Goal: Information Seeking & Learning: Learn about a topic

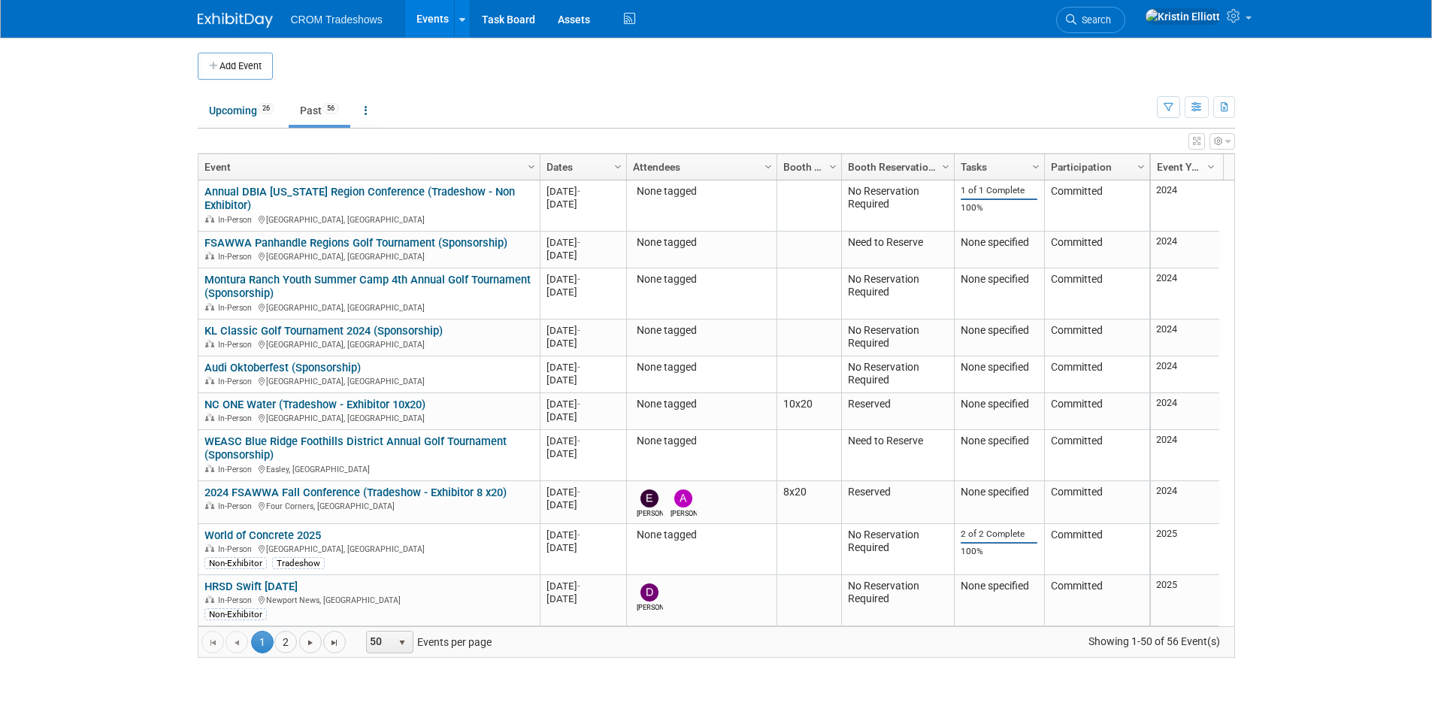
click at [83, 304] on body "CROM Tradeshows Events Add Event Bulk Upload Events Shareable Event Boards Rece…" at bounding box center [716, 360] width 1432 height 721
click at [259, 123] on link "Upcoming 26" at bounding box center [242, 110] width 88 height 29
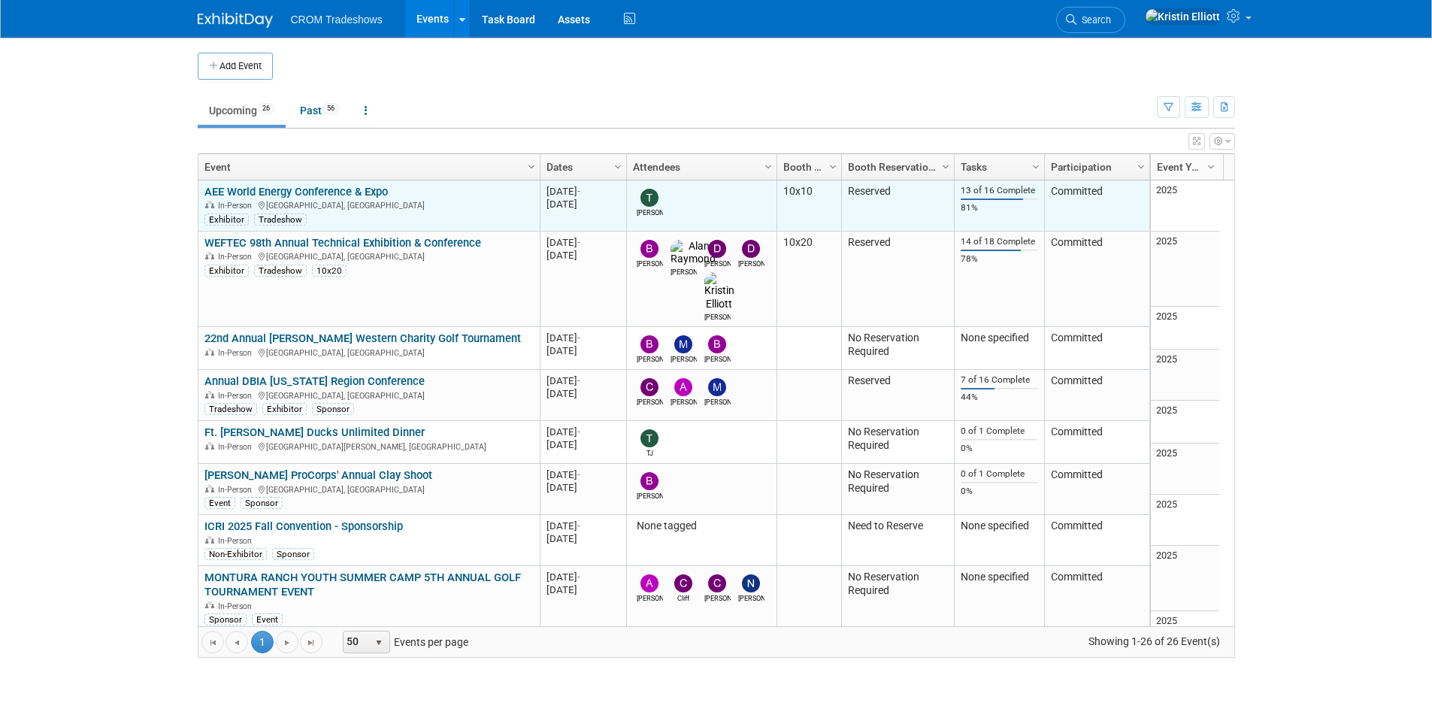
click at [274, 188] on link "AEE World Energy Conference & Expo" at bounding box center [295, 192] width 183 height 14
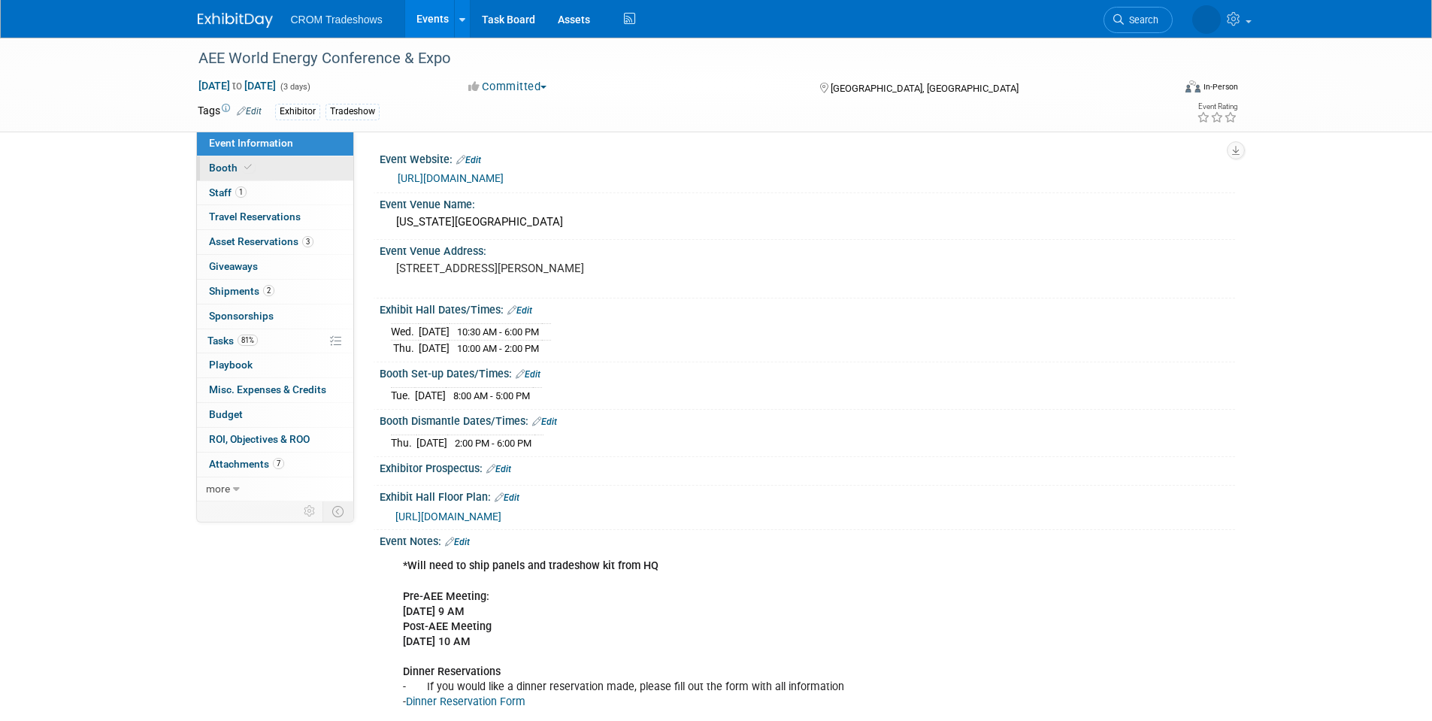
click at [261, 169] on link "Booth" at bounding box center [275, 168] width 156 height 24
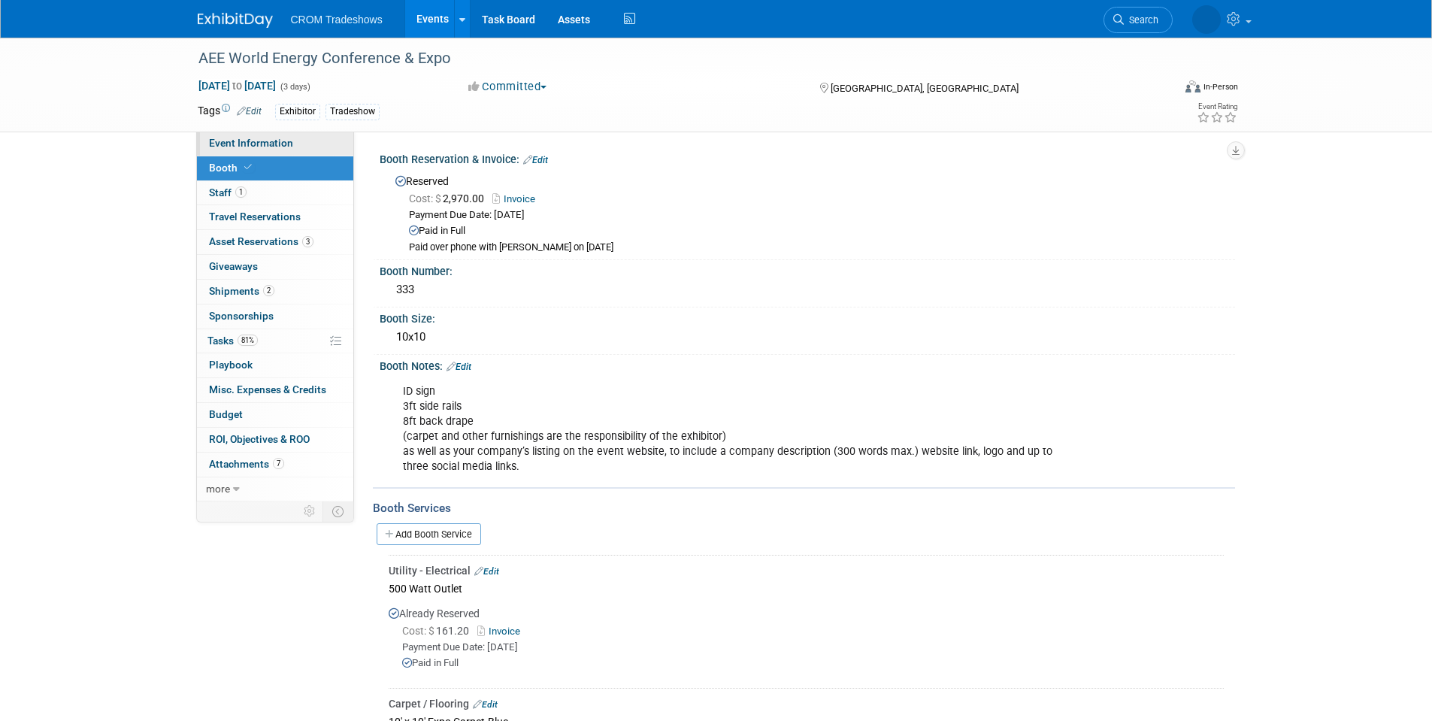
click at [287, 138] on span "Event Information" at bounding box center [251, 143] width 84 height 12
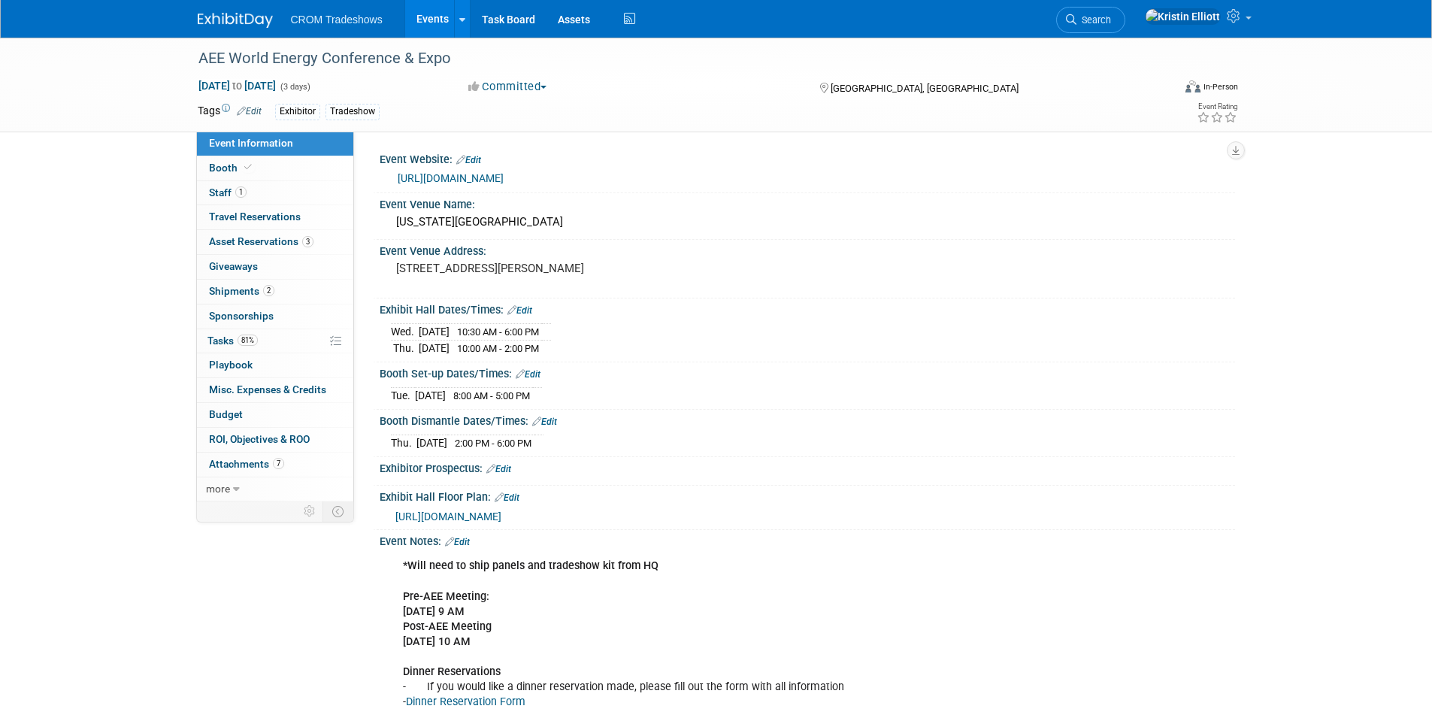
click at [469, 516] on span "[URL][DOMAIN_NAME]" at bounding box center [448, 516] width 106 height 12
click at [272, 143] on span "Event Information" at bounding box center [251, 143] width 84 height 12
click at [275, 175] on link "Booth" at bounding box center [275, 168] width 156 height 24
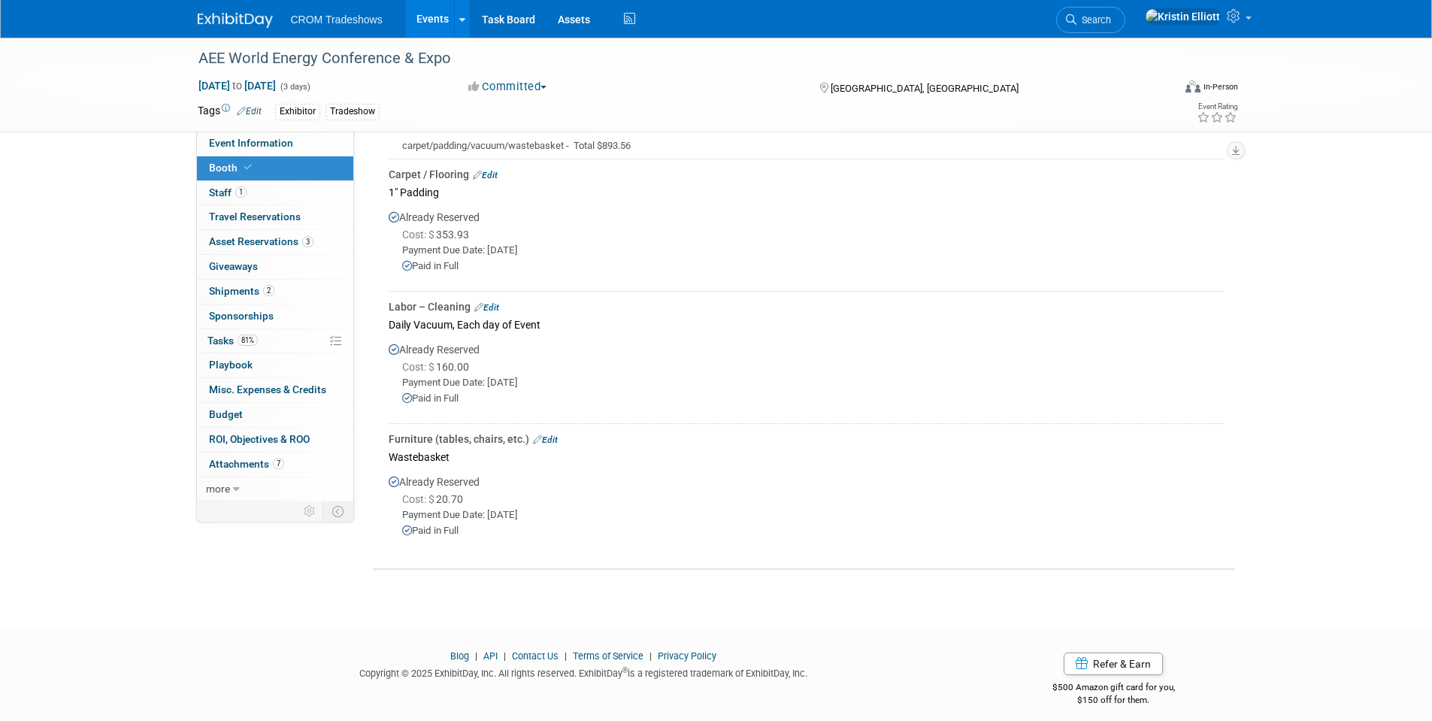
scroll to position [226, 0]
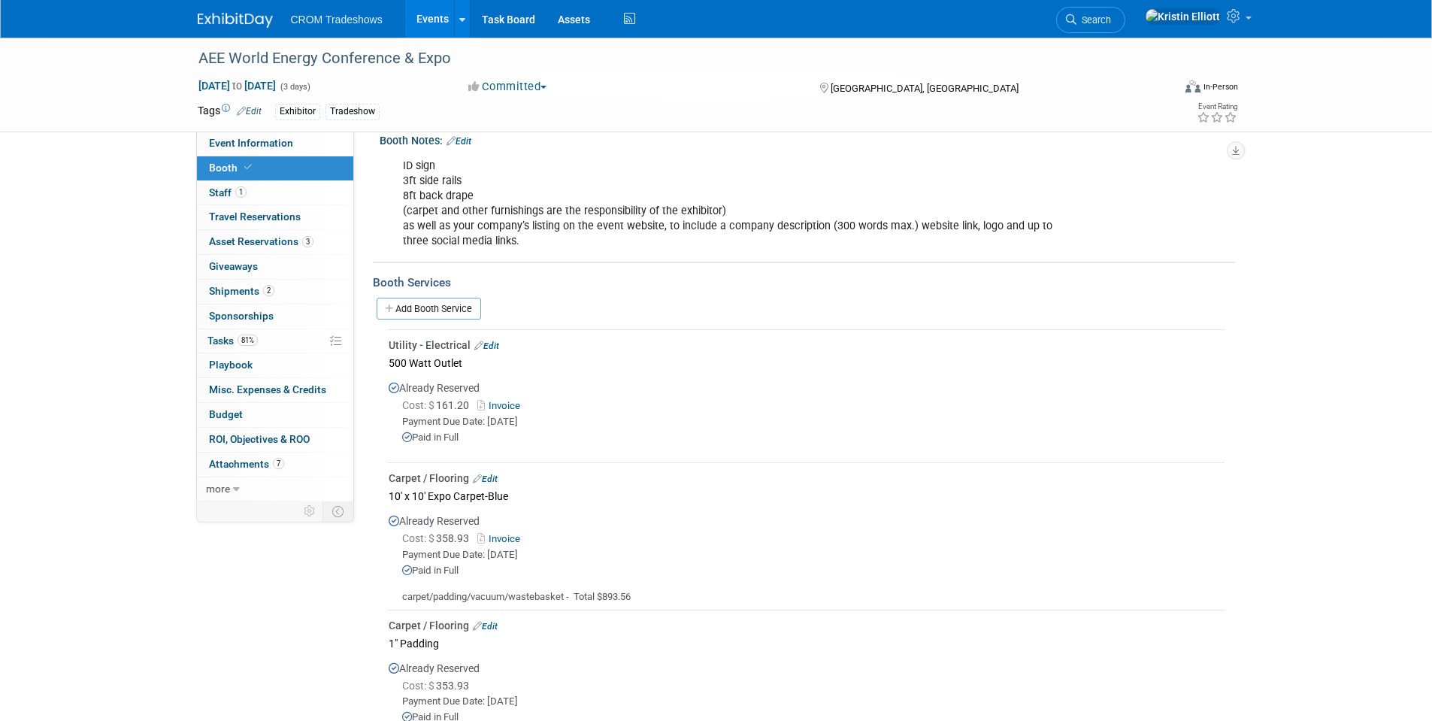
click at [622, 235] on div "ID sign 3ft side rails 8ft back drape (carpet and other furnishings are the res…" at bounding box center [730, 203] width 677 height 105
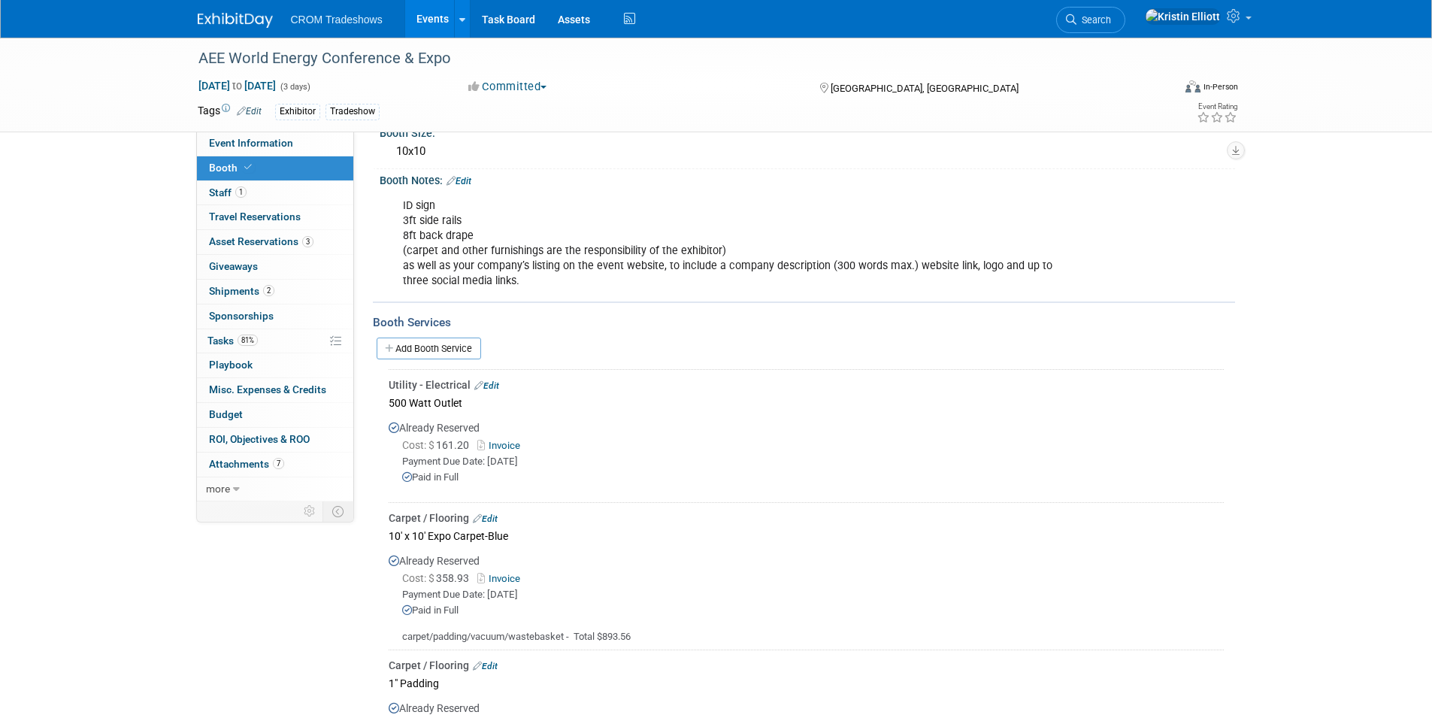
scroll to position [150, 0]
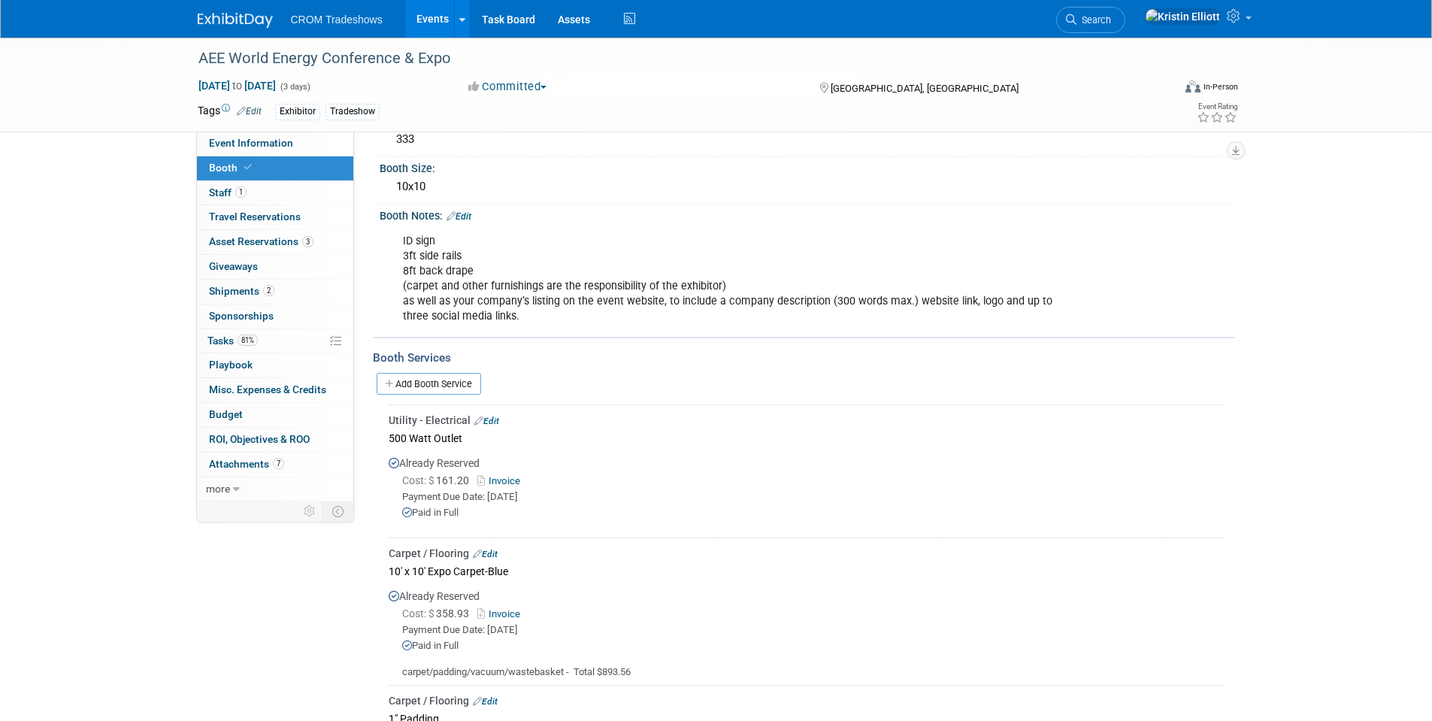
click at [549, 318] on div "ID sign 3ft side rails 8ft back drape (carpet and other furnishings are the res…" at bounding box center [730, 278] width 677 height 105
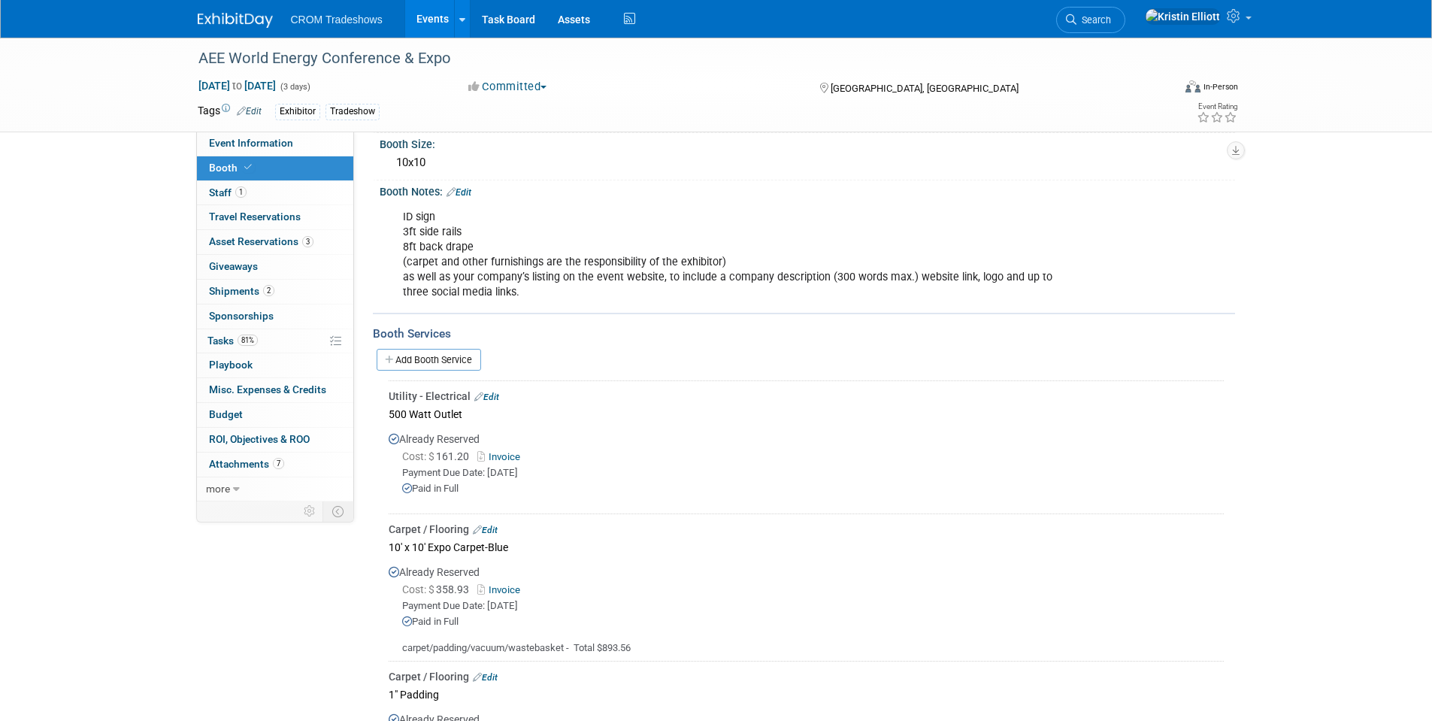
scroll to position [75, 0]
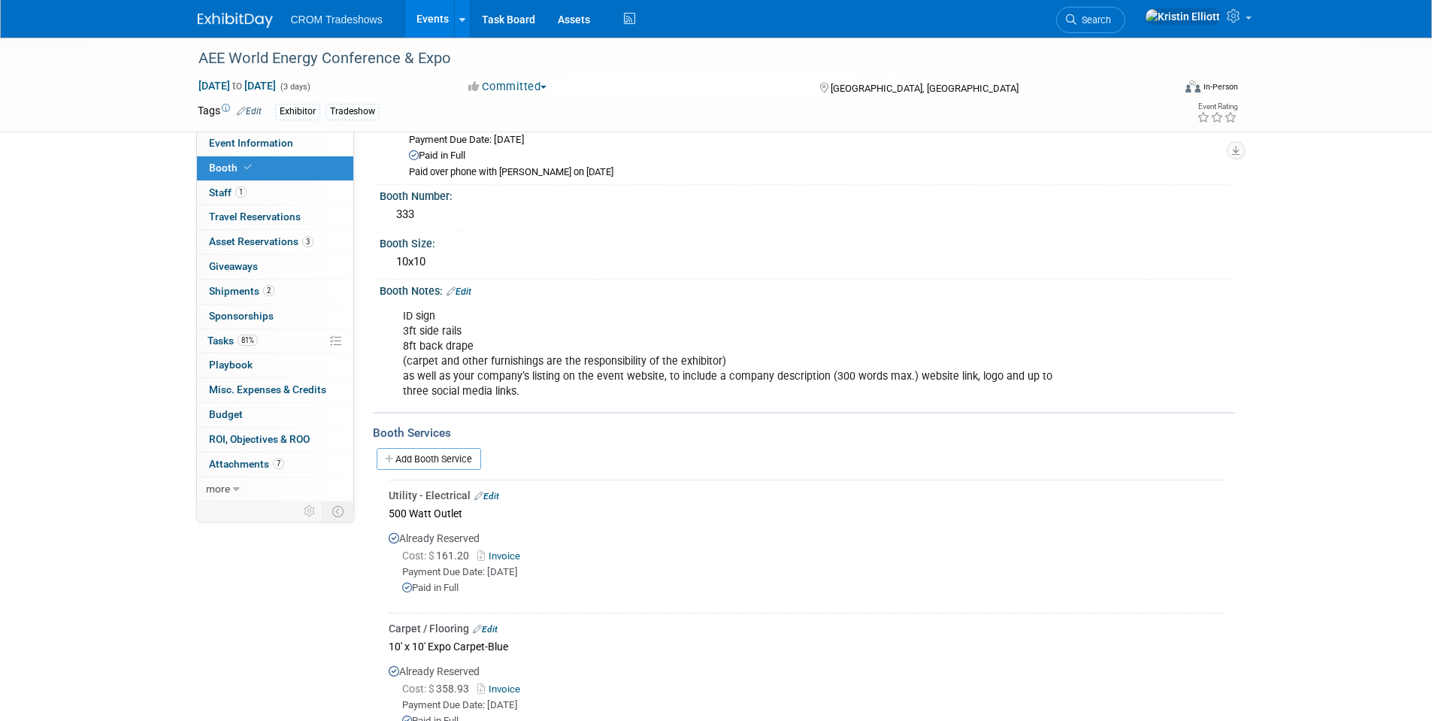
click at [622, 361] on div "ID sign 3ft side rails 8ft back drape (carpet and other furnishings are the res…" at bounding box center [730, 353] width 677 height 105
click at [621, 382] on div "ID sign 3ft side rails 8ft back drape (carpet and other furnishings are the res…" at bounding box center [730, 353] width 677 height 105
click at [553, 381] on div "ID sign 3ft side rails 8ft back drape (carpet and other furnishings are the res…" at bounding box center [730, 353] width 677 height 105
drag, startPoint x: 416, startPoint y: 365, endPoint x: 498, endPoint y: 351, distance: 83.1
click at [498, 351] on div "ID sign 3ft side rails 8ft back drape (carpet and other furnishings are the res…" at bounding box center [730, 353] width 677 height 105
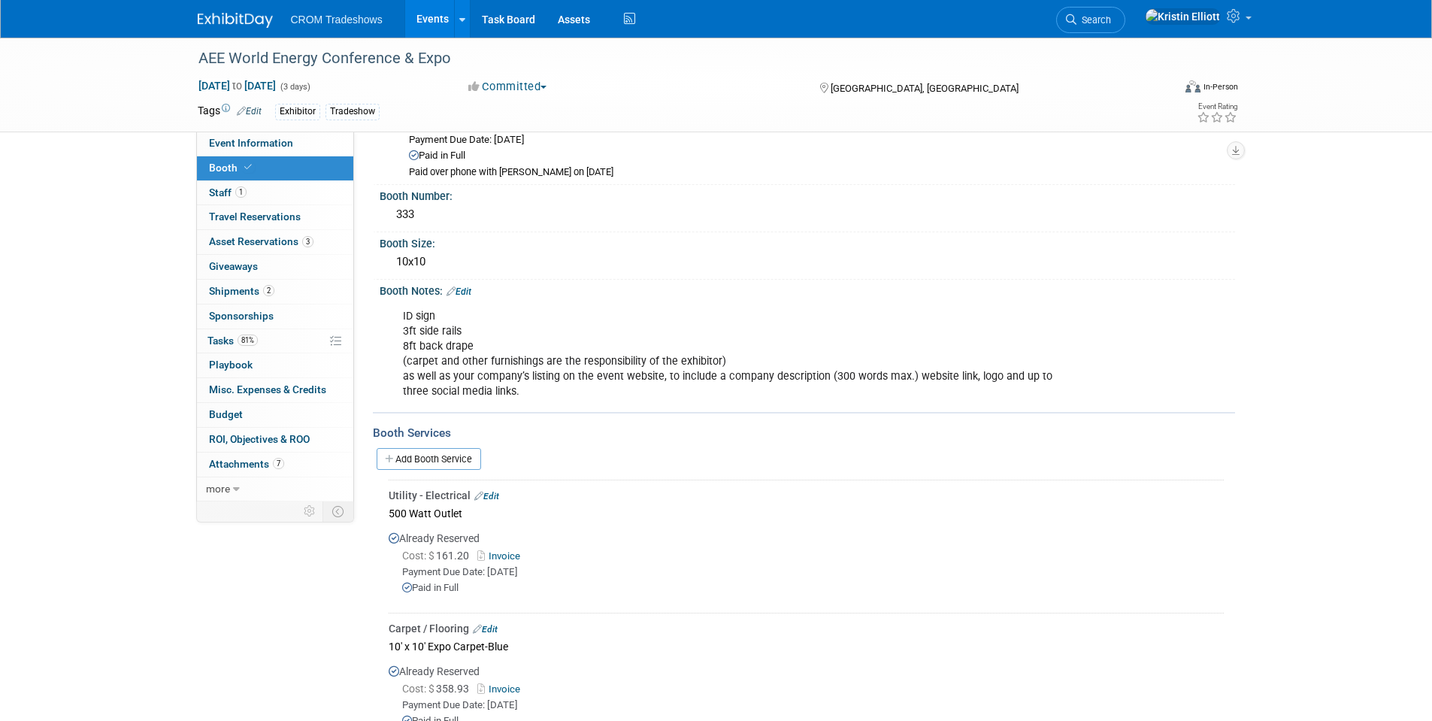
click at [498, 363] on div "ID sign 3ft side rails 8ft back drape (carpet and other furnishings are the res…" at bounding box center [730, 353] width 677 height 105
click at [488, 367] on div "ID sign 3ft side rails 8ft back drape (carpet and other furnishings are the res…" at bounding box center [730, 353] width 677 height 105
click at [488, 366] on div "ID sign 3ft side rails 8ft back drape (carpet and other furnishings are the res…" at bounding box center [730, 353] width 677 height 105
click at [497, 365] on div "ID sign 3ft side rails 8ft back drape (carpet and other furnishings are the res…" at bounding box center [730, 353] width 677 height 105
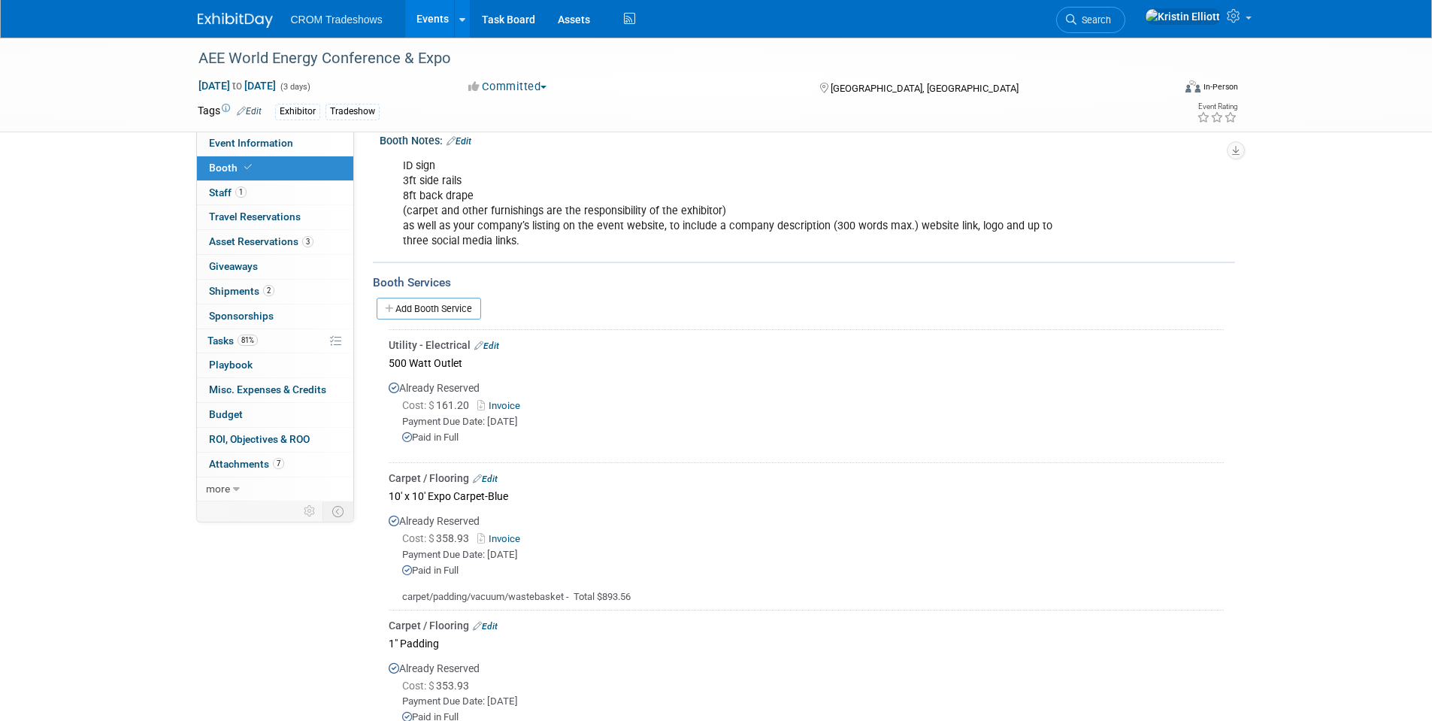
scroll to position [0, 0]
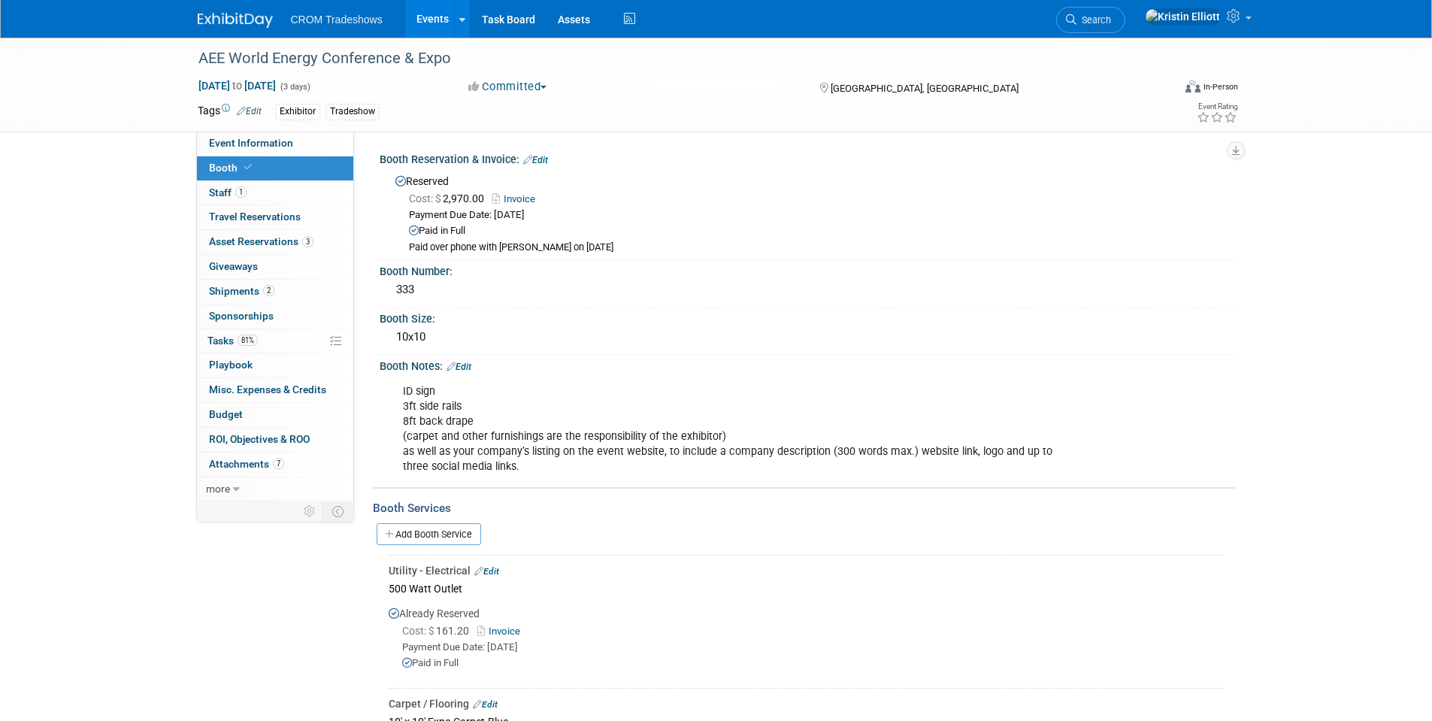
click at [496, 450] on div "ID sign 3ft side rails 8ft back drape (carpet and other furnishings are the res…" at bounding box center [730, 429] width 677 height 105
drag, startPoint x: 423, startPoint y: 409, endPoint x: 438, endPoint y: 421, distance: 18.7
click at [438, 421] on div "ID sign 3ft side rails 8ft back drape (carpet and other furnishings are the res…" at bounding box center [730, 429] width 677 height 105
click at [453, 417] on div "ID sign 3ft side rails 8ft back drape (carpet and other furnishings are the res…" at bounding box center [730, 429] width 677 height 105
drag, startPoint x: 431, startPoint y: 424, endPoint x: 567, endPoint y: 444, distance: 137.5
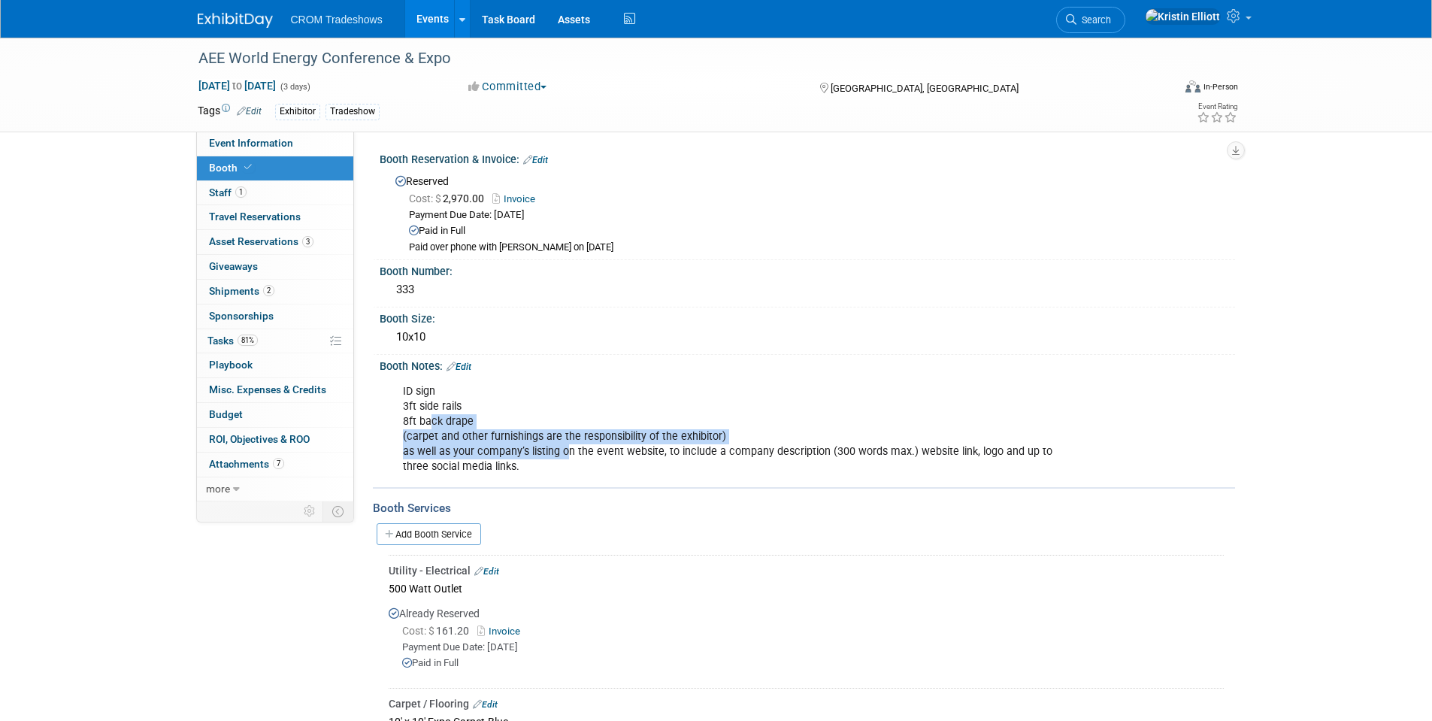
click at [567, 444] on div "ID sign 3ft side rails 8ft back drape (carpet and other furnishings are the res…" at bounding box center [730, 429] width 677 height 105
click at [541, 461] on div "ID sign 3ft side rails 8ft back drape (carpet and other furnishings are the res…" at bounding box center [730, 429] width 677 height 105
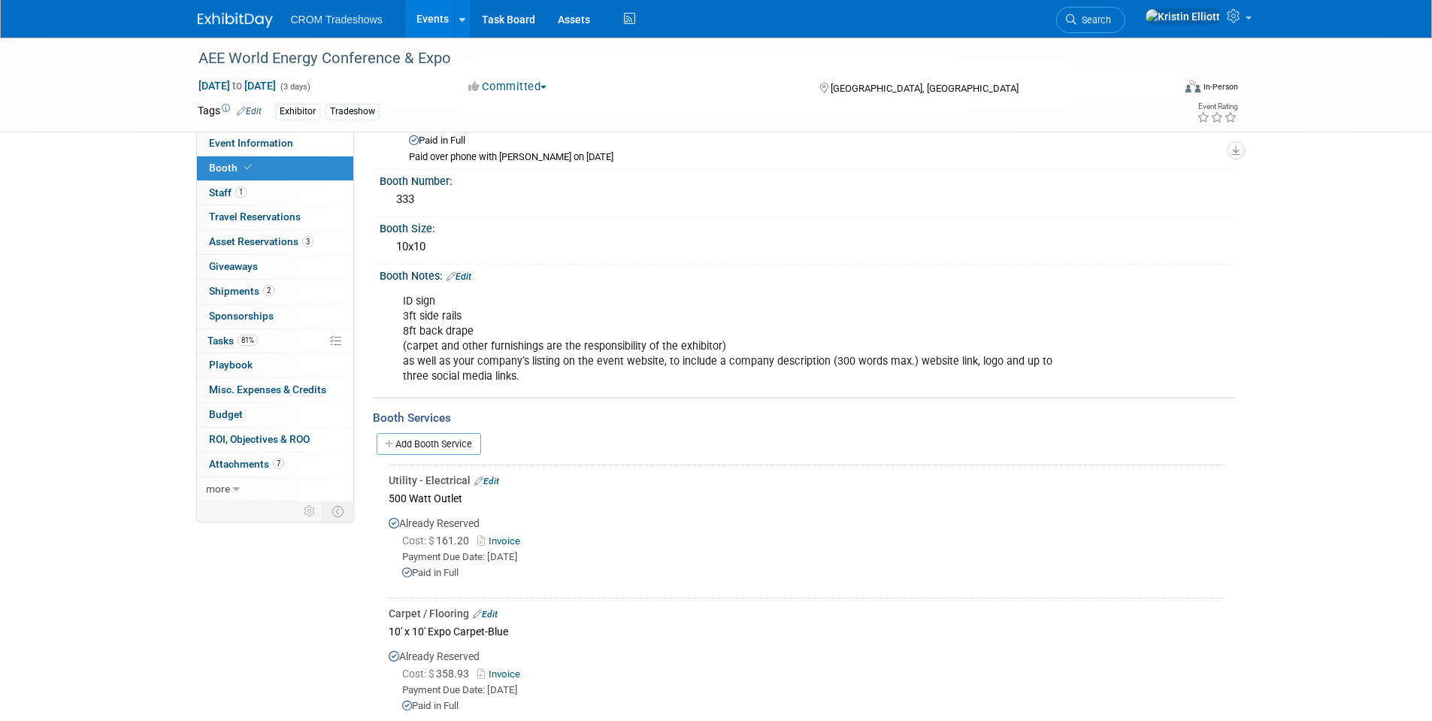
scroll to position [75, 0]
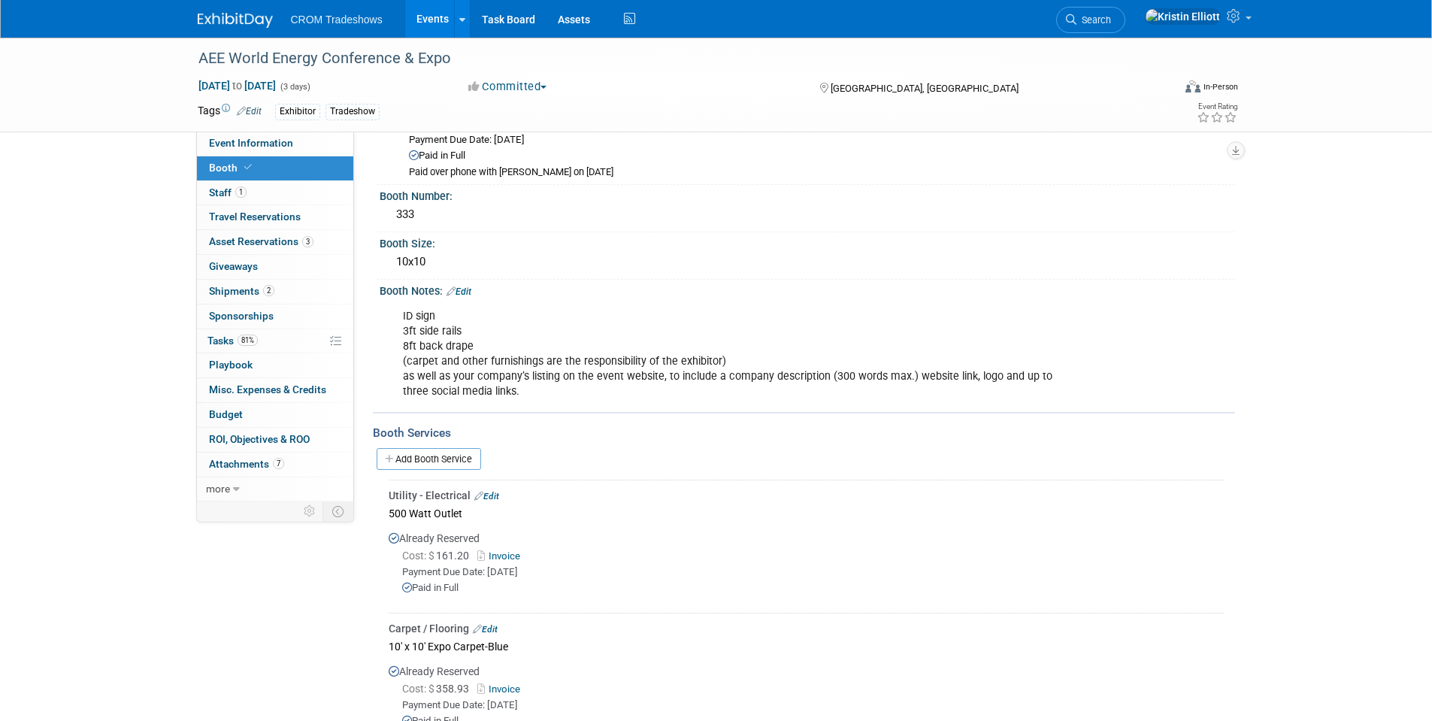
click at [583, 491] on div "Utility - Electrical Edit" at bounding box center [806, 495] width 835 height 15
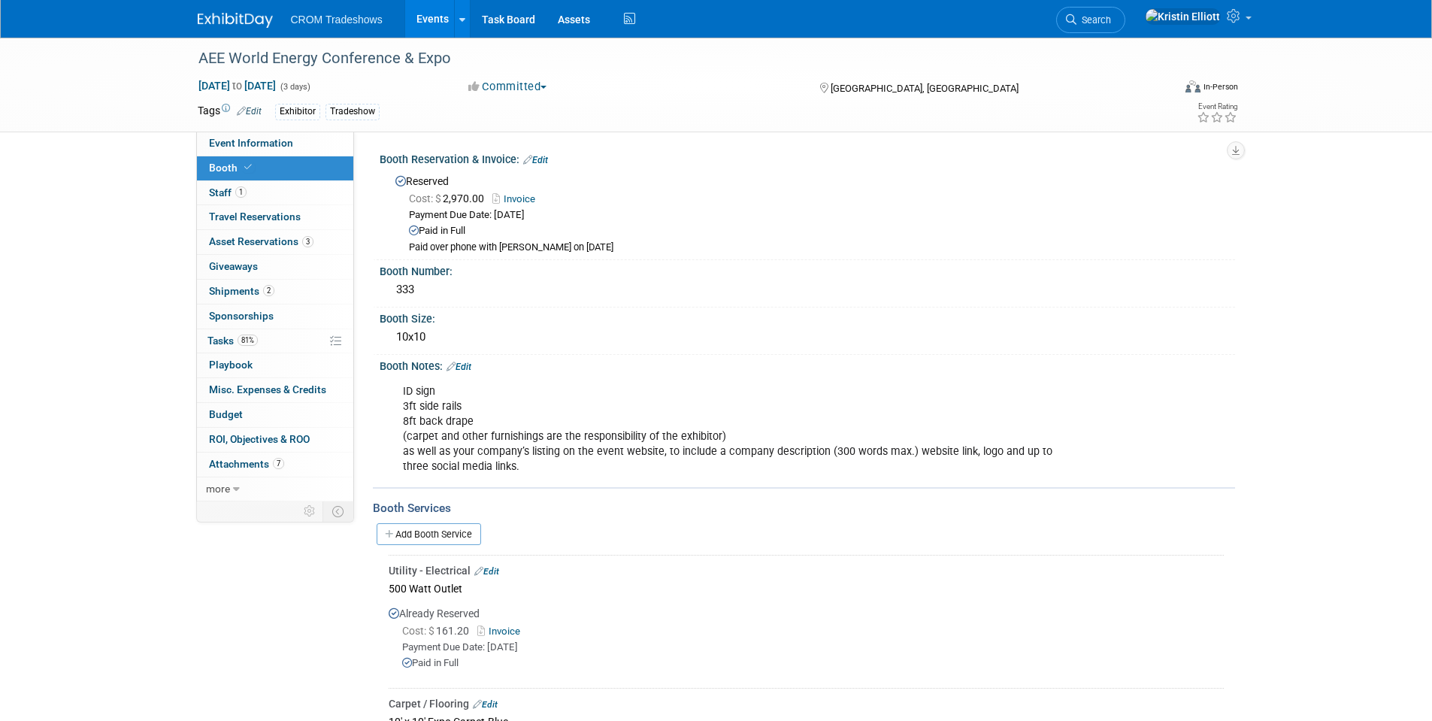
click at [586, 447] on div "ID sign 3ft side rails 8ft back drape (carpet and other furnishings are the res…" at bounding box center [730, 429] width 677 height 105
click at [577, 423] on div "ID sign 3ft side rails 8ft back drape (carpet and other furnishings are the res…" at bounding box center [730, 429] width 677 height 105
click at [567, 444] on div "ID sign 3ft side rails 8ft back drape (carpet and other furnishings are the res…" at bounding box center [730, 429] width 677 height 105
click at [80, 168] on div "AEE World Energy Conference & Expo Sep 16, 2025 to Sep 18, 2025 (3 days) Sep 16…" at bounding box center [716, 657] width 1432 height 1239
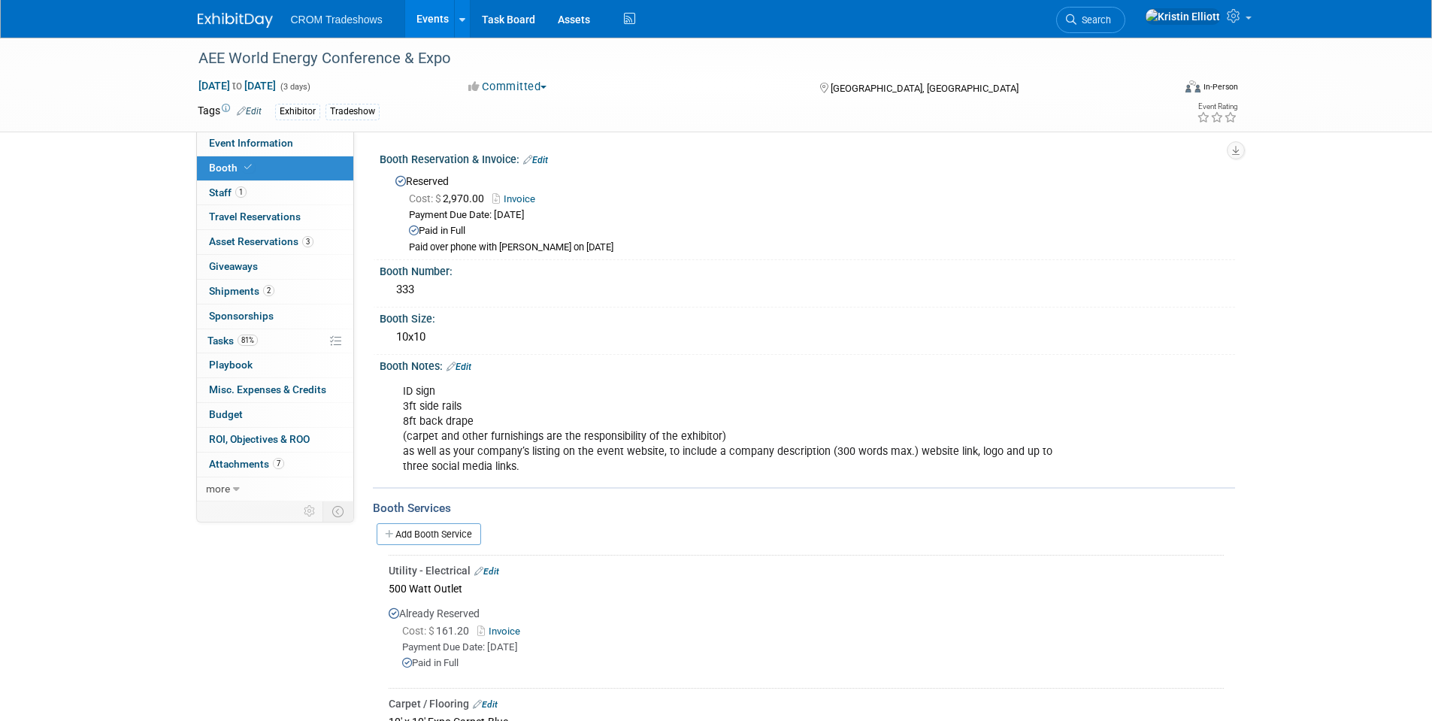
click at [149, 225] on div "AEE World Energy Conference & Expo Sep 16, 2025 to Sep 18, 2025 (3 days) Sep 16…" at bounding box center [716, 657] width 1432 height 1239
click at [263, 142] on span "Event Information" at bounding box center [251, 143] width 84 height 12
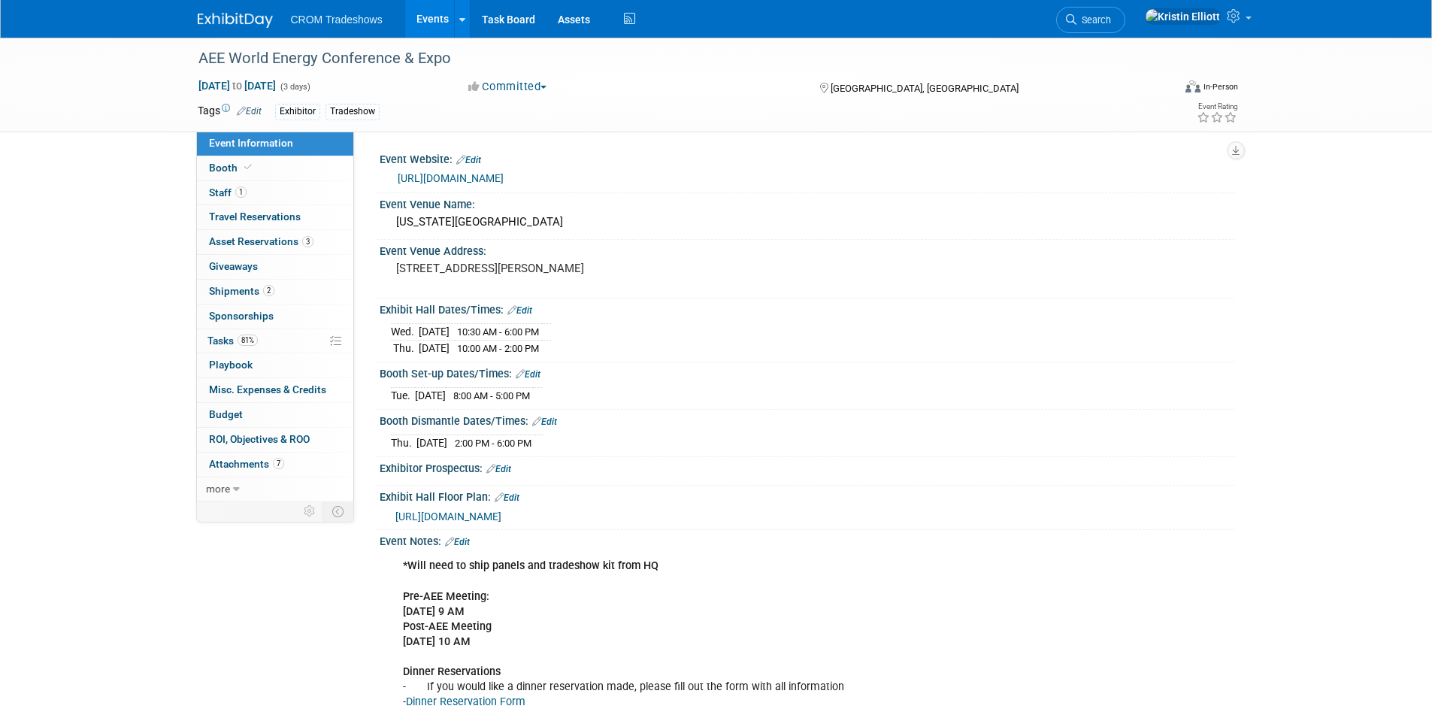
click at [691, 368] on div "Booth Set-up Dates/Times: Edit" at bounding box center [808, 372] width 856 height 20
click at [236, 153] on link "Event Information" at bounding box center [275, 144] width 156 height 24
click at [238, 163] on span "Booth" at bounding box center [232, 168] width 46 height 12
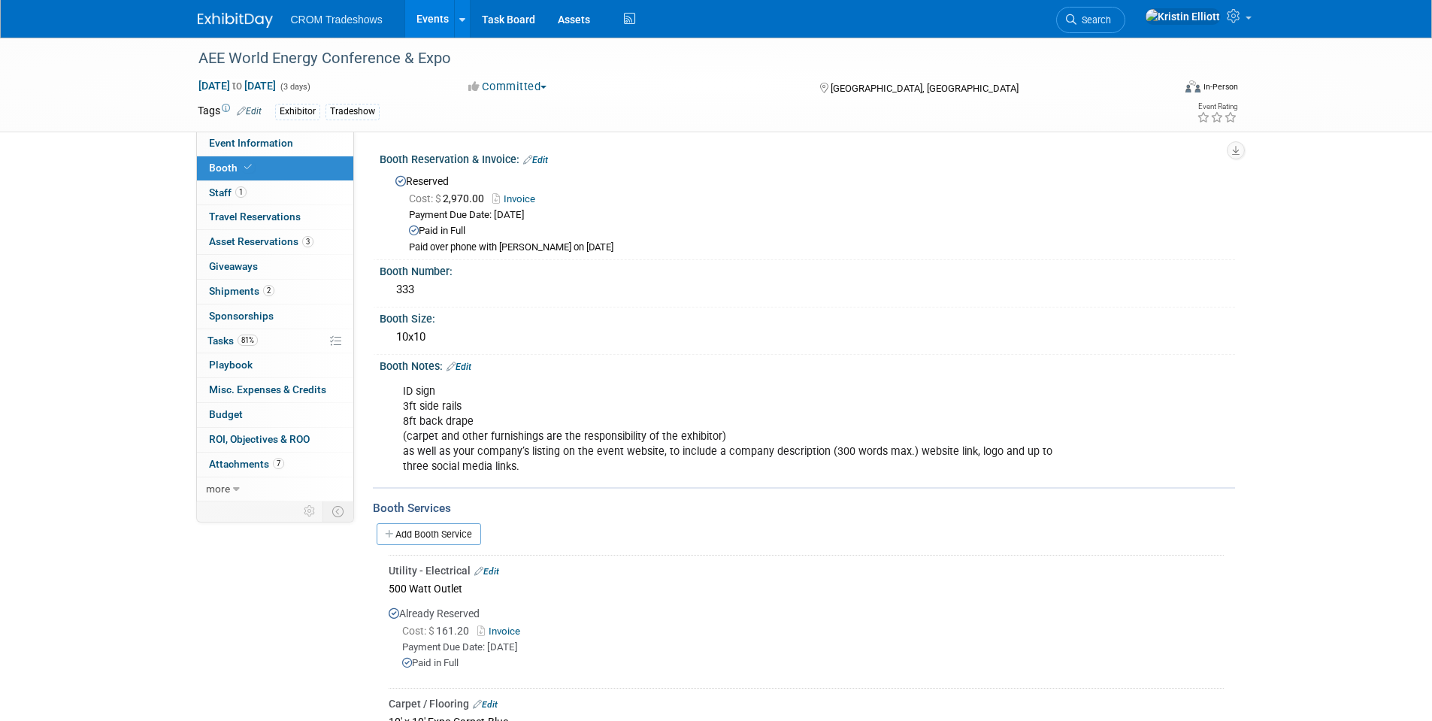
scroll to position [150, 0]
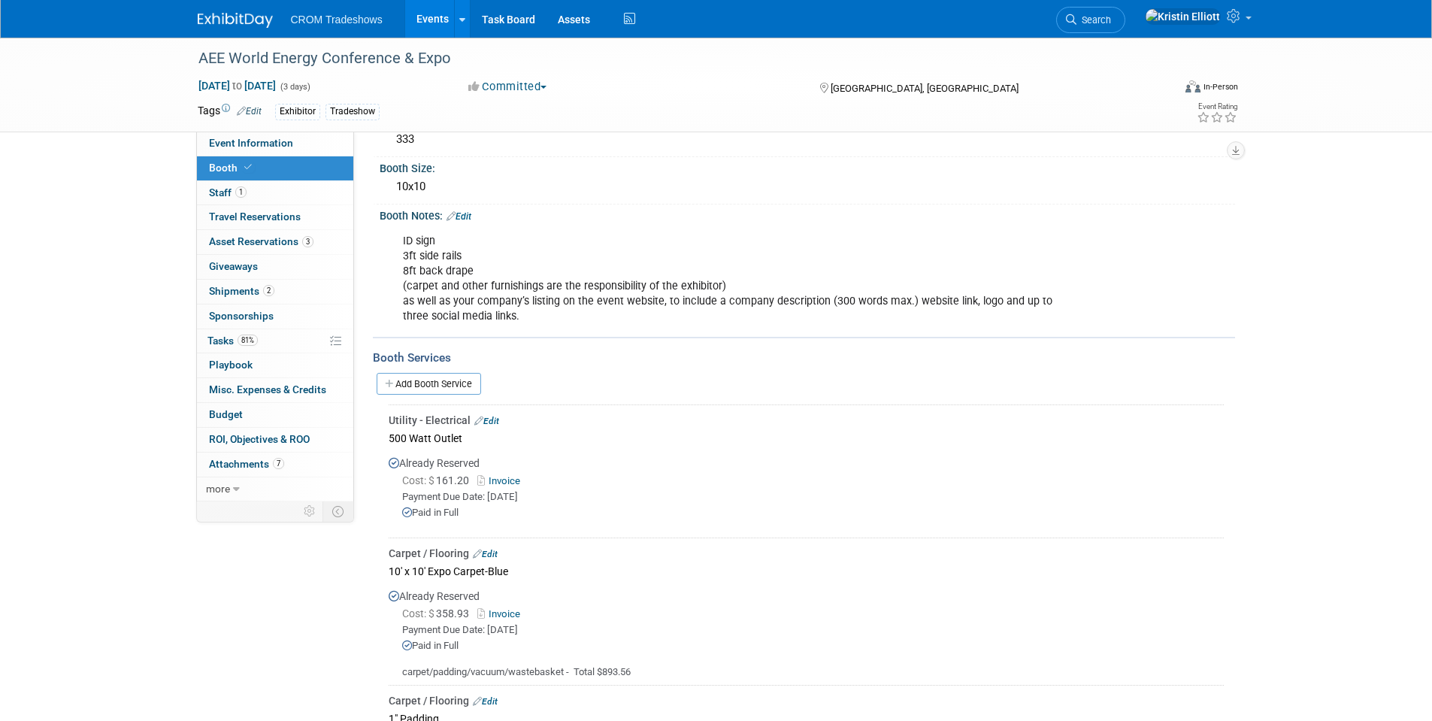
click at [650, 308] on div "ID sign 3ft side rails 8ft back drape (carpet and other furnishings are the res…" at bounding box center [730, 278] width 677 height 105
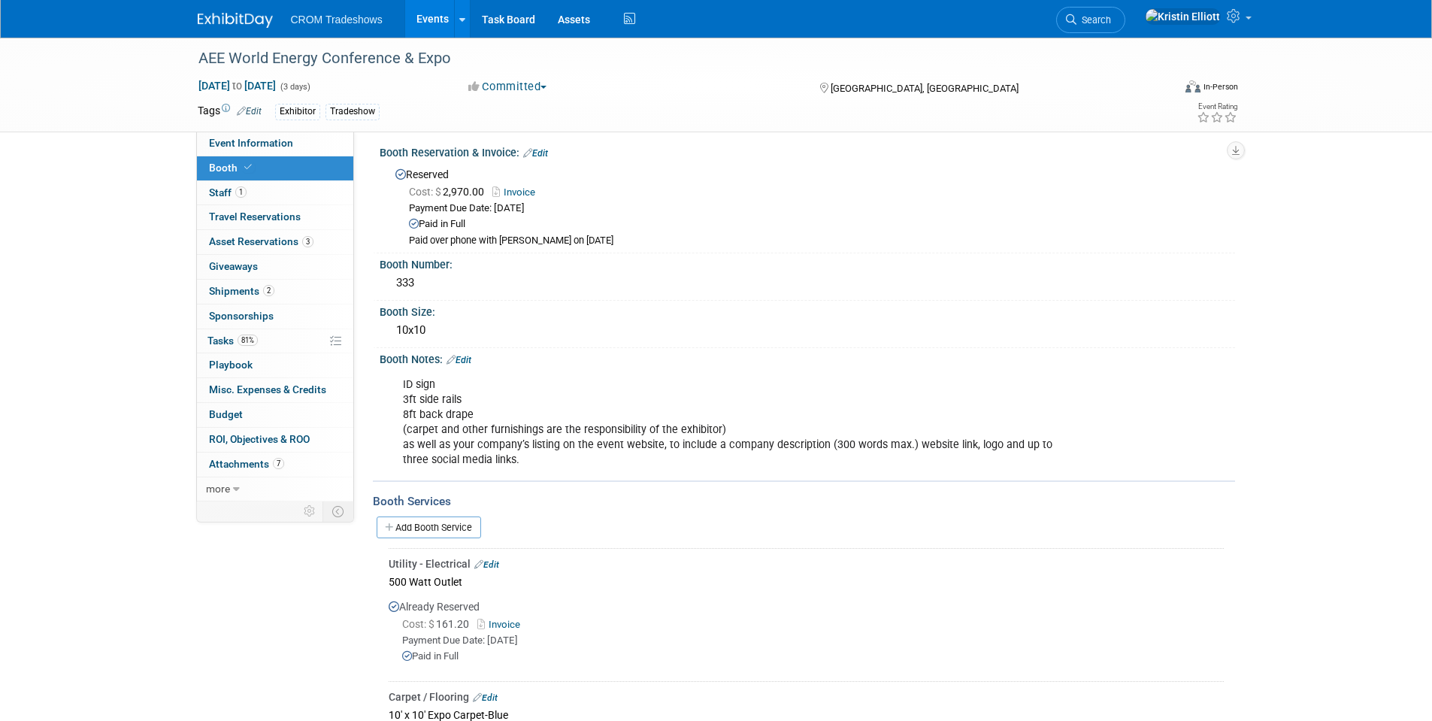
scroll to position [0, 0]
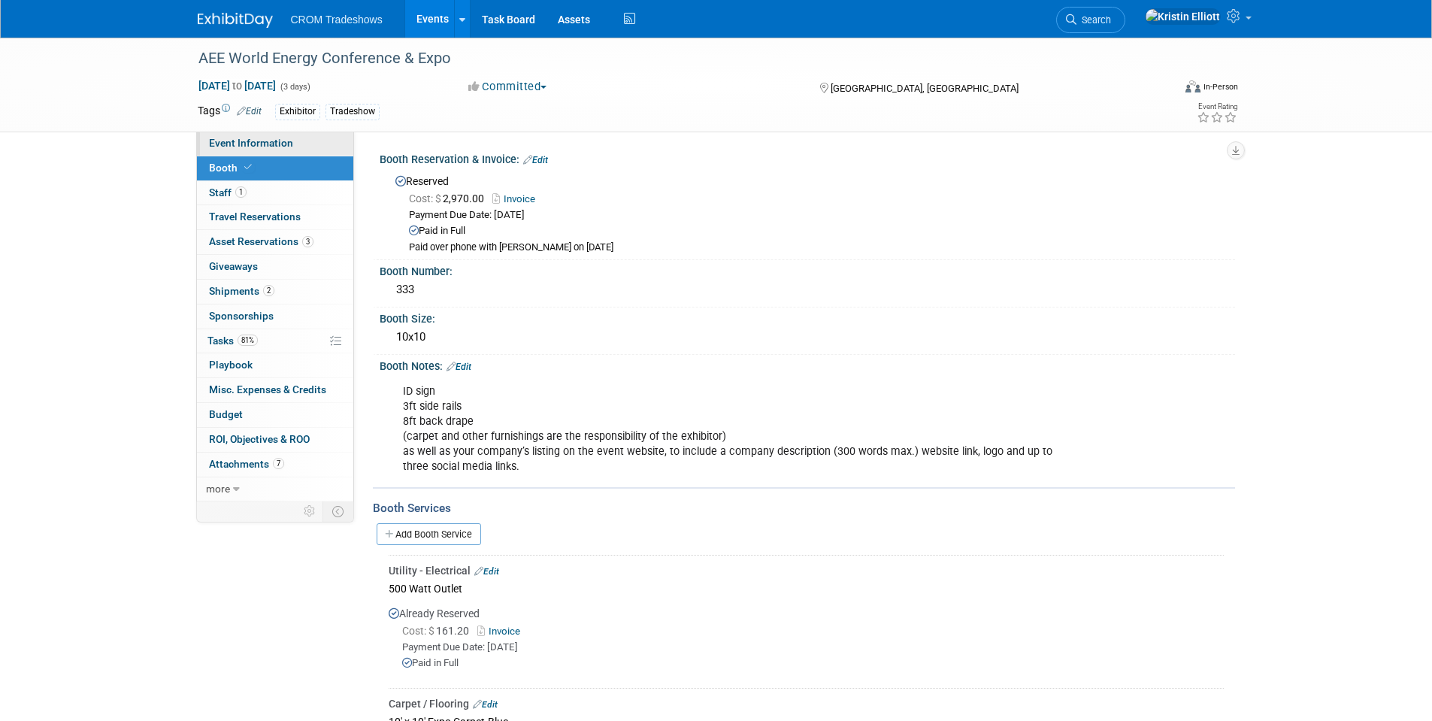
click at [217, 135] on link "Event Information" at bounding box center [275, 144] width 156 height 24
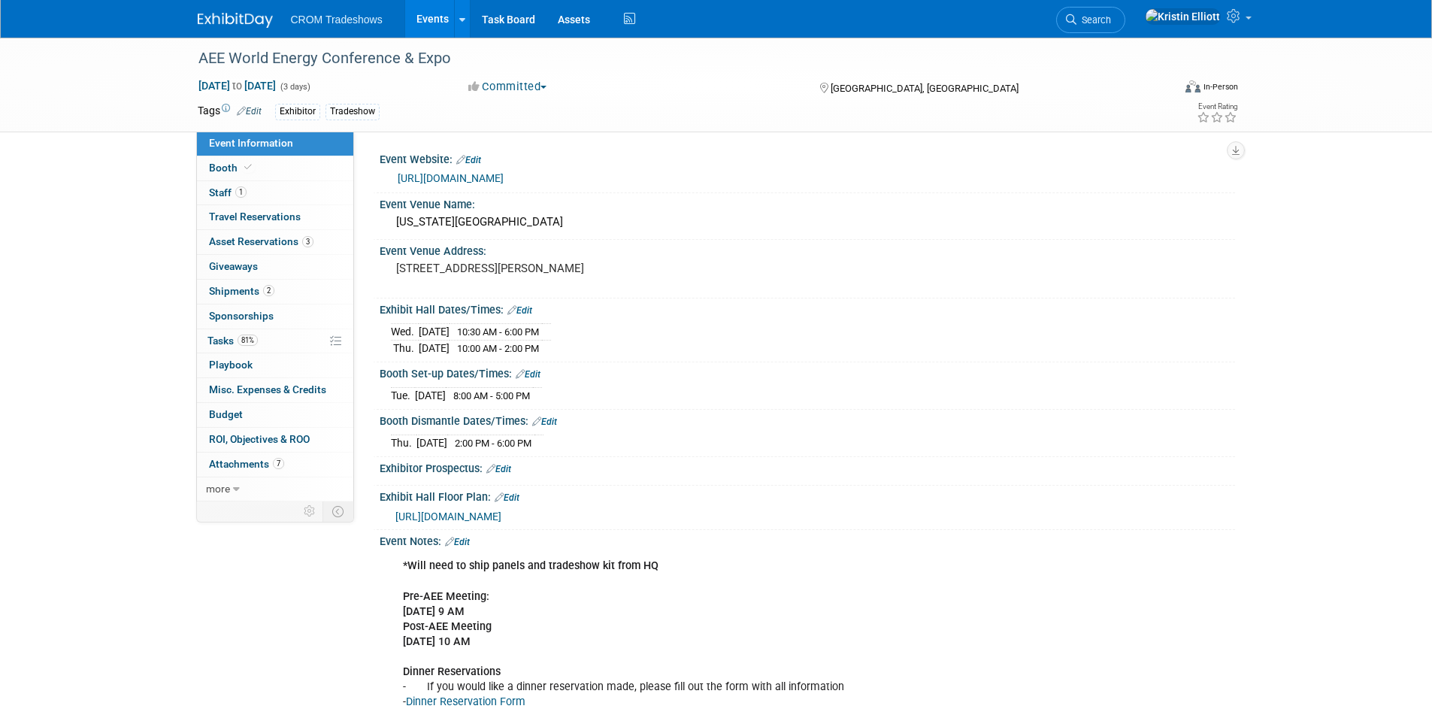
click at [456, 173] on link "https://aeeworld.org/" at bounding box center [451, 178] width 106 height 12
